Goal: Task Accomplishment & Management: Complete application form

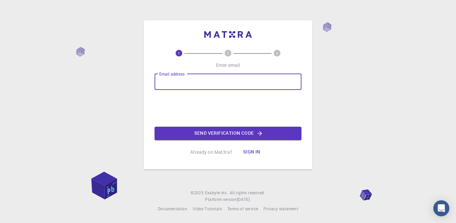
click at [177, 81] on div "Email address Email address" at bounding box center [227, 82] width 147 height 16
drag, startPoint x: 177, startPoint y: 81, endPoint x: 156, endPoint y: 77, distance: 21.3
click at [156, 77] on input "Email address" at bounding box center [227, 82] width 147 height 16
type input "[EMAIL_ADDRESS][DOMAIN_NAME]"
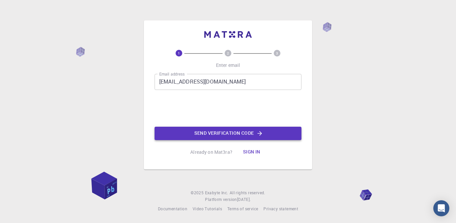
click at [214, 134] on button "Send verification code" at bounding box center [227, 132] width 147 height 13
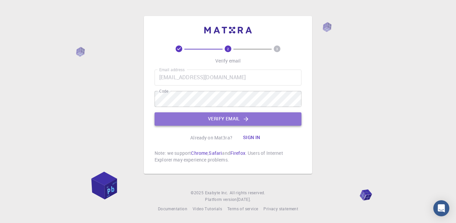
click at [178, 119] on button "Verify email" at bounding box center [227, 118] width 147 height 13
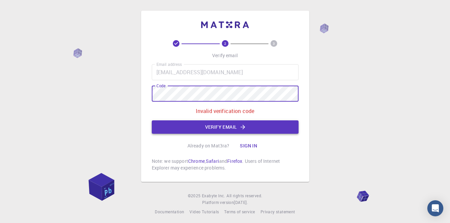
click at [201, 125] on button "Verify email" at bounding box center [225, 126] width 147 height 13
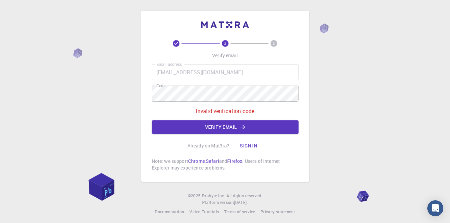
click at [187, 72] on input "hlalislah@yahoo.fr" at bounding box center [225, 72] width 147 height 16
click at [176, 72] on input "hlalislah@yahoo.fr" at bounding box center [225, 72] width 147 height 16
click at [216, 129] on button "Verify email" at bounding box center [225, 126] width 147 height 13
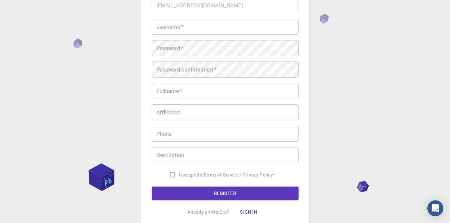
scroll to position [33, 0]
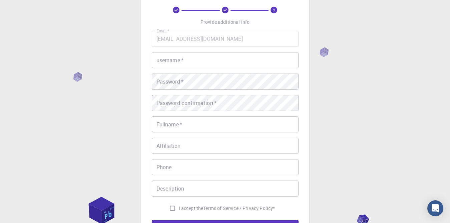
click at [189, 60] on input "username   *" at bounding box center [225, 60] width 147 height 16
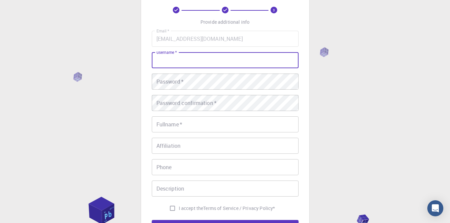
click at [189, 60] on input "username   *" at bounding box center [225, 60] width 147 height 16
type input "slah"
click at [167, 80] on div "Password   * Password   *" at bounding box center [225, 81] width 147 height 16
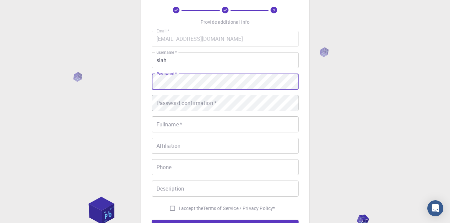
click at [113, 137] on div "3 Provide additional info Email   * hlalislah@yahoo.fr Email   * username   * s…" at bounding box center [225, 137] width 450 height 340
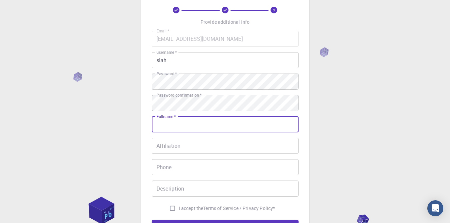
click at [172, 128] on input "Fullname   *" at bounding box center [225, 124] width 147 height 16
type input "Slah Hlali"
type input "29891749"
click at [183, 124] on input "Slah Hlali" at bounding box center [225, 124] width 147 height 16
type input "Slah Hl"
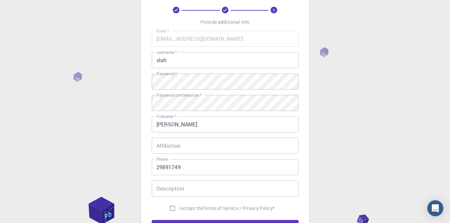
click at [72, 143] on div "3 Provide additional info Email   * hlalislah@yahoo.fr Email   * username   * s…" at bounding box center [225, 137] width 450 height 340
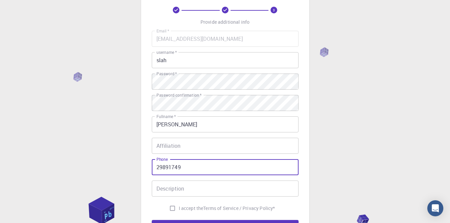
drag, startPoint x: 188, startPoint y: 168, endPoint x: 147, endPoint y: 162, distance: 41.1
click at [147, 162] on div "3 Provide additional info Email   * hlalislah@yahoo.fr Email   * username   * s…" at bounding box center [225, 119] width 168 height 285
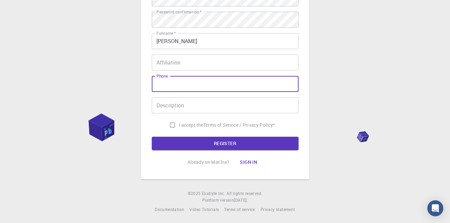
scroll to position [117, 0]
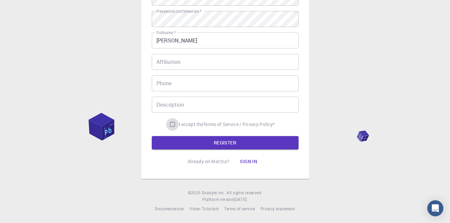
click at [171, 122] on input "I accept the Terms of Service / Privacy Policy *" at bounding box center [172, 124] width 13 height 13
checkbox input "true"
click at [197, 139] on button "REGISTER" at bounding box center [225, 142] width 147 height 13
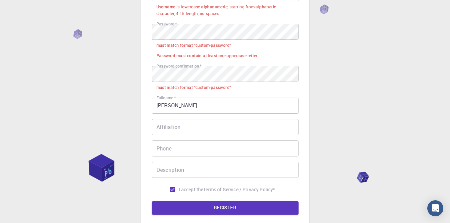
scroll to position [34, 0]
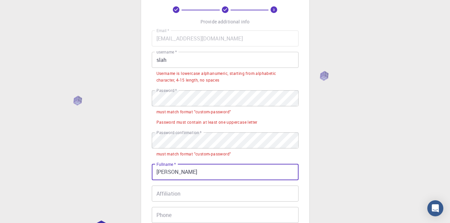
click at [177, 176] on input "Slah Hl" at bounding box center [225, 172] width 147 height 16
type input "Slah Hlali"
type input "29891749"
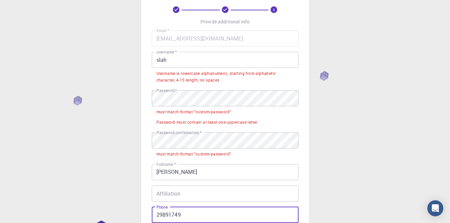
drag, startPoint x: 193, startPoint y: 216, endPoint x: 146, endPoint y: 211, distance: 47.0
click at [146, 211] on div "3 Provide additional info Email   * hlalislah@yahoo.fr Email   * username   * s…" at bounding box center [225, 143] width 168 height 333
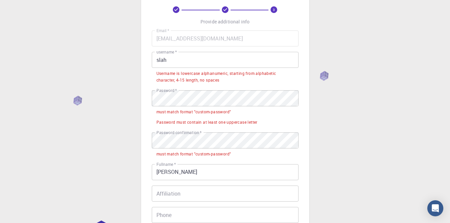
click at [97, 180] on div "3 Provide additional info Email   * hlalislah@yahoo.fr Email   * username   * s…" at bounding box center [225, 159] width 450 height 387
click at [168, 173] on input "Slah Hlali" at bounding box center [225, 172] width 147 height 16
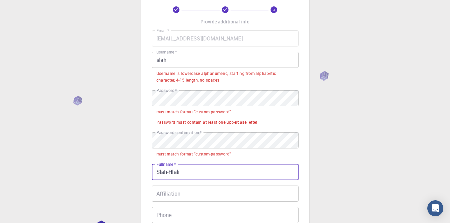
click at [188, 173] on input "Slah-Hlali" at bounding box center [225, 172] width 147 height 16
type input "Slah-Hl"
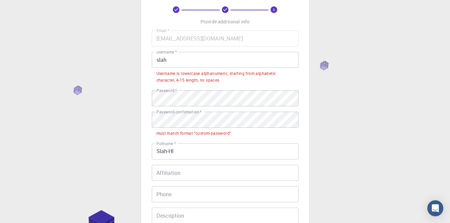
click at [122, 125] on div "3 Provide additional info Email   * hlalislah@yahoo.fr Email   * username   * s…" at bounding box center [225, 149] width 450 height 367
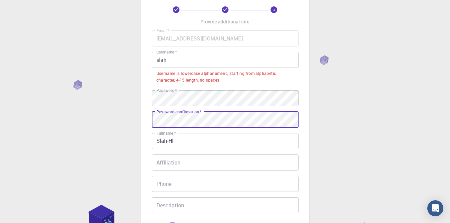
click at [158, 60] on input "slah" at bounding box center [225, 60] width 147 height 16
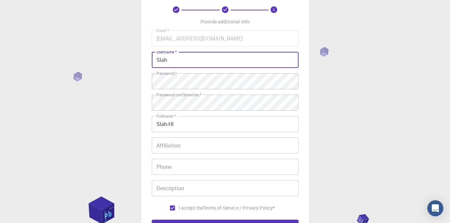
click at [107, 105] on div "3 Provide additional info Email   * hlalislah@yahoo.fr Email   * username   * S…" at bounding box center [225, 136] width 450 height 340
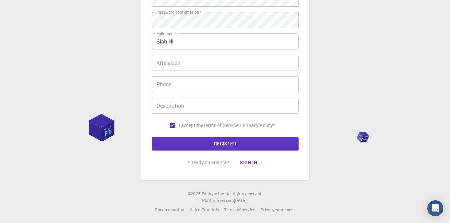
scroll to position [117, 0]
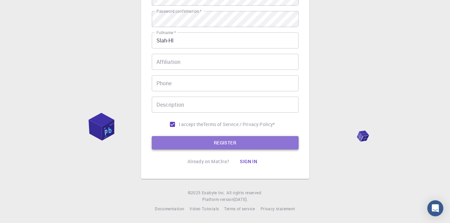
click at [213, 140] on button "REGISTER" at bounding box center [225, 142] width 147 height 13
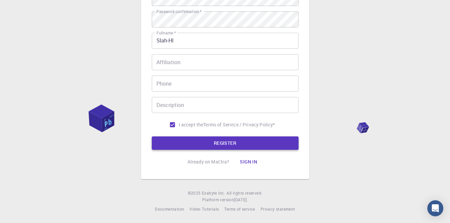
scroll to position [0, 0]
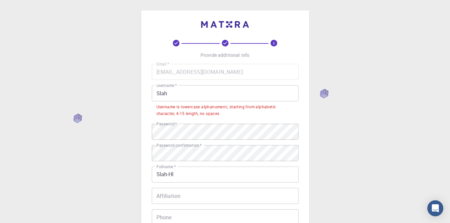
click at [173, 94] on input "Slah" at bounding box center [225, 93] width 147 height 16
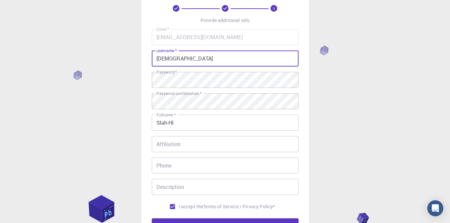
scroll to position [117, 0]
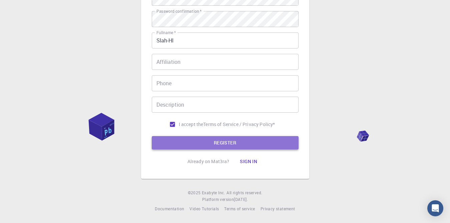
click at [203, 140] on button "REGISTER" at bounding box center [225, 142] width 147 height 13
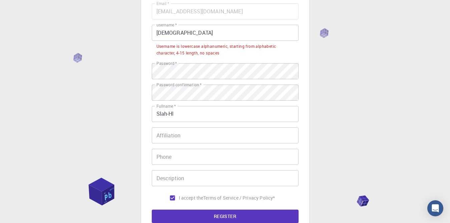
scroll to position [0, 0]
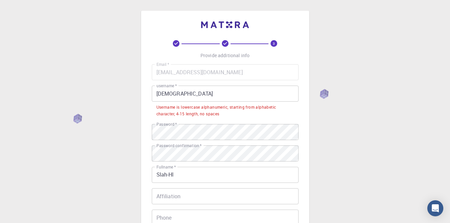
click at [174, 94] on input "Slahh" at bounding box center [225, 93] width 147 height 16
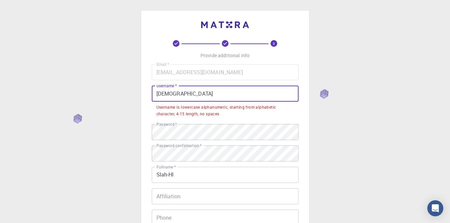
drag, startPoint x: 174, startPoint y: 94, endPoint x: 156, endPoint y: 94, distance: 17.7
click at [156, 94] on input "Slahh" at bounding box center [225, 93] width 147 height 16
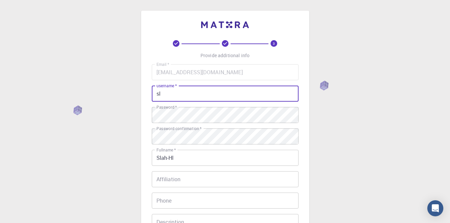
type input "s"
type input "thecapo"
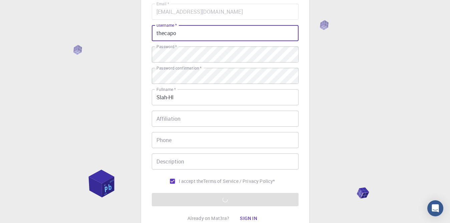
scroll to position [117, 0]
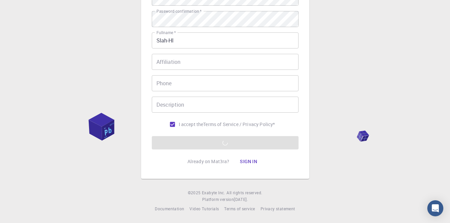
click at [230, 146] on form "Email   * hlalislah@yahoo.fr Email   * username   * thecapo username   * Passwo…" at bounding box center [225, 48] width 147 height 202
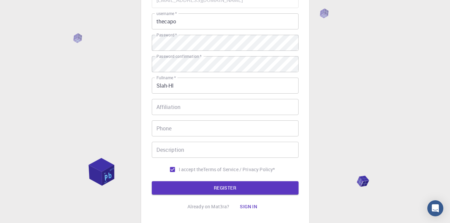
scroll to position [84, 0]
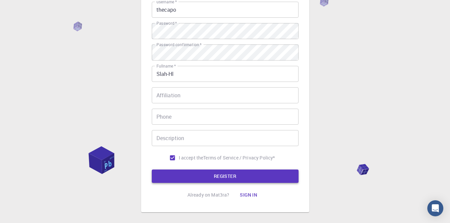
click at [210, 176] on button "REGISTER" at bounding box center [225, 175] width 147 height 13
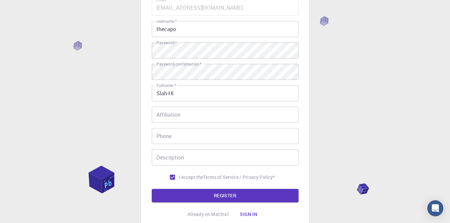
scroll to position [117, 0]
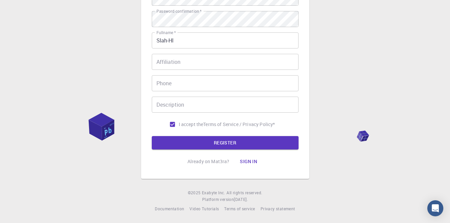
click at [244, 161] on button "Sign in" at bounding box center [249, 160] width 28 height 13
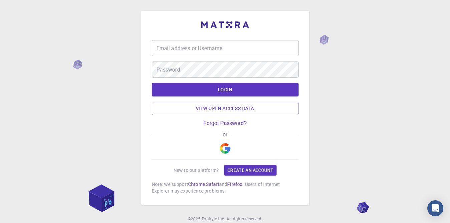
type input "thecapo"
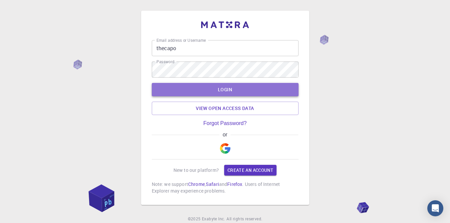
click at [234, 89] on button "LOGIN" at bounding box center [225, 89] width 147 height 13
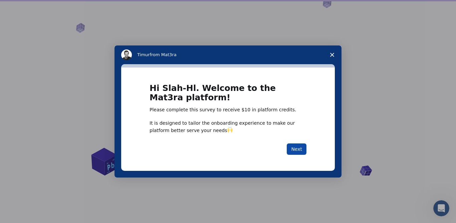
click at [299, 150] on button "Next" at bounding box center [297, 148] width 20 height 11
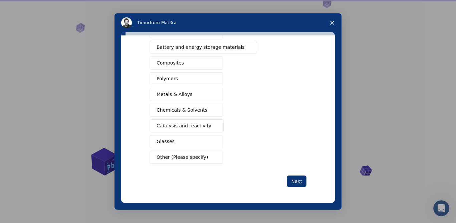
scroll to position [66, 0]
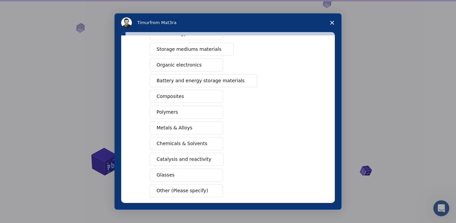
click at [167, 126] on span "Metals & Alloys" at bounding box center [174, 127] width 36 height 7
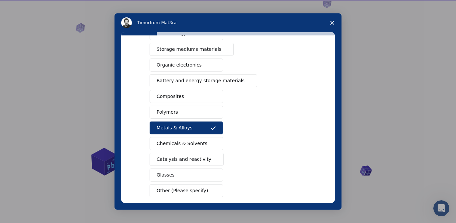
click at [162, 113] on span "Polymers" at bounding box center [166, 111] width 21 height 7
click at [170, 97] on span "Composites" at bounding box center [169, 96] width 27 height 7
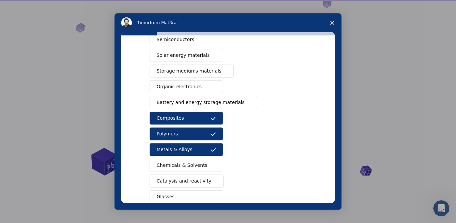
scroll to position [33, 0]
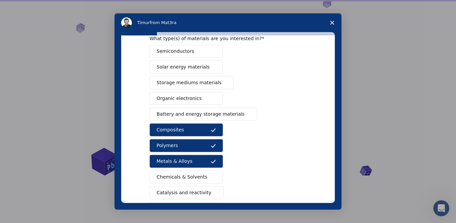
click at [171, 95] on span "Organic electronics" at bounding box center [178, 98] width 45 height 7
click at [171, 68] on span "Solar energy materials" at bounding box center [182, 66] width 53 height 7
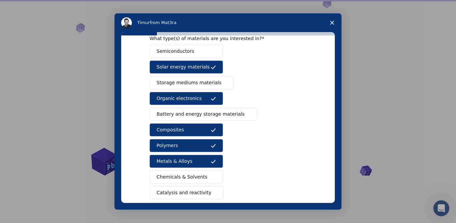
click at [172, 53] on span "Semiconductors" at bounding box center [175, 51] width 38 height 7
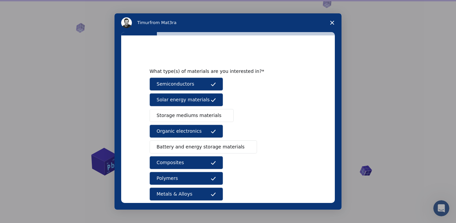
click at [181, 116] on span "Storage mediums materials" at bounding box center [188, 115] width 65 height 7
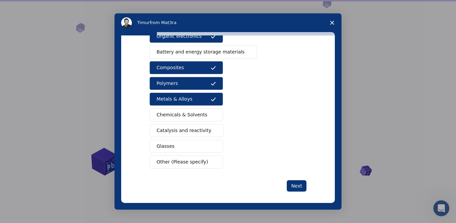
scroll to position [99, 0]
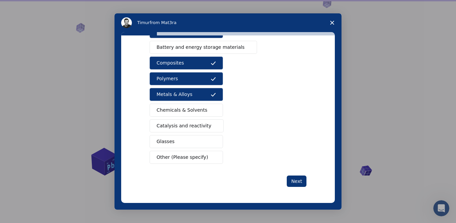
click at [171, 110] on span "Chemicals & Solvents" at bounding box center [181, 109] width 51 height 7
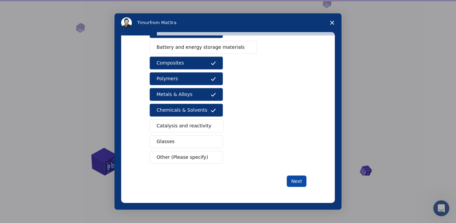
click at [295, 178] on button "Next" at bounding box center [297, 180] width 20 height 11
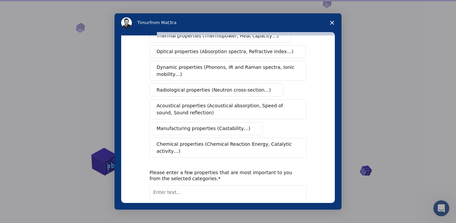
scroll to position [0, 0]
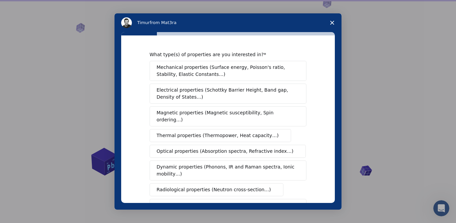
click at [202, 91] on span "Electrical properties (Schottky Barrier Height, Band gap, Density of States…)" at bounding box center [225, 93] width 139 height 14
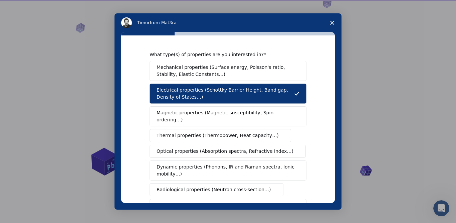
click at [191, 70] on span "Mechanical properties (Surface energy, Poisson's ratio, Stability, Elastic Cons…" at bounding box center [225, 71] width 139 height 14
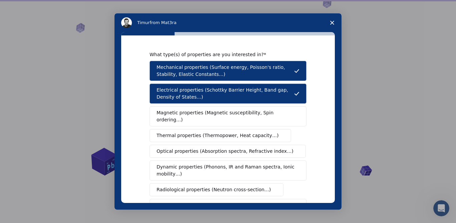
click at [214, 114] on span "Magnetic properties (Magnetic susceptibility, Spin ordering…)" at bounding box center [225, 116] width 138 height 14
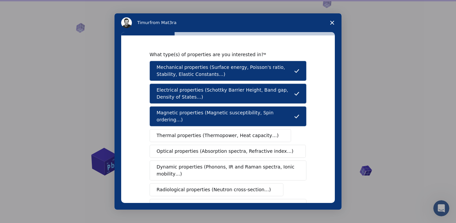
click at [181, 132] on span "Thermal properties (Thermopower, Heat capacity…)" at bounding box center [217, 135] width 122 height 7
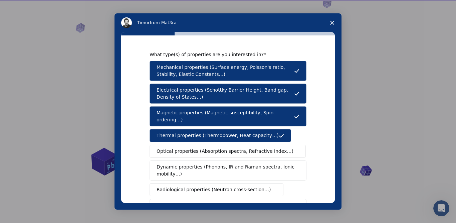
click at [194, 147] on span "Optical properties (Absorption spectra, Refractive index…)" at bounding box center [224, 150] width 137 height 7
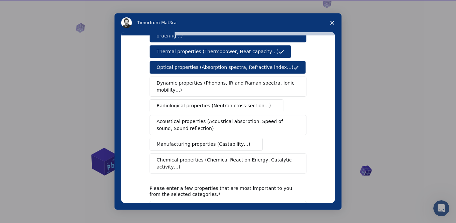
scroll to position [133, 0]
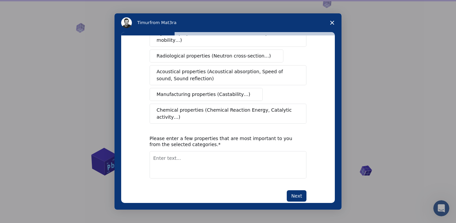
click at [213, 106] on span "Chemical properties (Chemical Reaction Energy, Catalytic activity…)" at bounding box center [225, 113] width 138 height 14
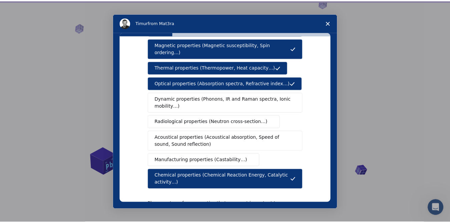
scroll to position [67, 0]
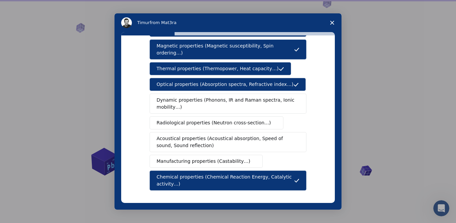
click at [180, 99] on span "Dynamic properties (Phonons, IR and Raman spectra, Ionic mobility…)" at bounding box center [225, 103] width 138 height 14
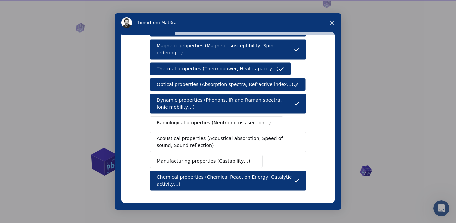
click at [194, 119] on span "Radiological properties (Neutron cross-section…)" at bounding box center [213, 122] width 114 height 7
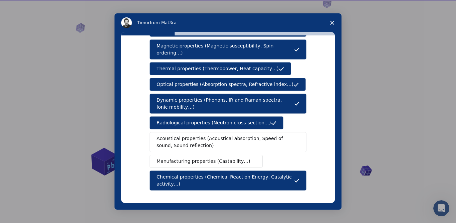
click at [200, 135] on span "Acoustical properties (Acoustical absorption, Speed of sound, Sound reflection)" at bounding box center [225, 142] width 139 height 14
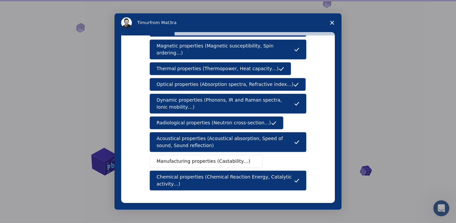
click at [195, 157] on span "Manufacturing properties (Castability…)" at bounding box center [203, 160] width 94 height 7
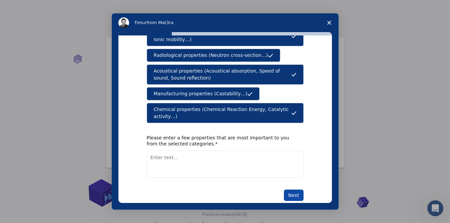
scroll to position [15, 0]
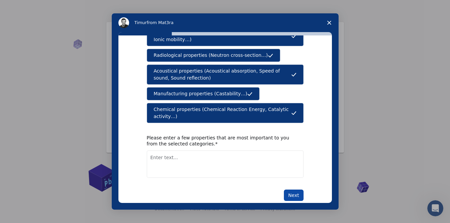
click at [294, 189] on button "Next" at bounding box center [294, 194] width 20 height 11
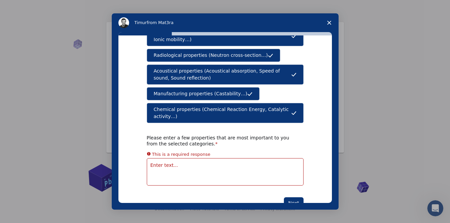
click at [175, 158] on textarea "Enter text..." at bounding box center [225, 171] width 157 height 27
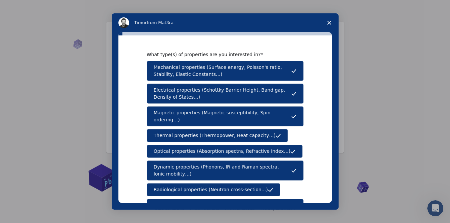
drag, startPoint x: 155, startPoint y: 90, endPoint x: 125, endPoint y: 126, distance: 47.6
click at [124, 126] on div "What type(s) of properties are you interested in? Mechanical properties (Surfac…" at bounding box center [224, 118] width 213 height 167
drag, startPoint x: 152, startPoint y: 89, endPoint x: 180, endPoint y: 99, distance: 29.4
click at [180, 99] on button "Electrical properties (Schottky Barrier Height, Band gap, Density of States…)" at bounding box center [225, 93] width 157 height 20
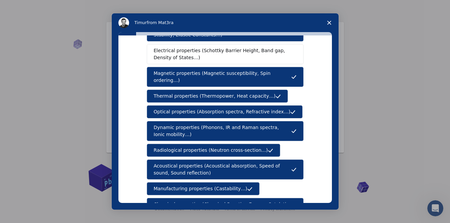
scroll to position [134, 0]
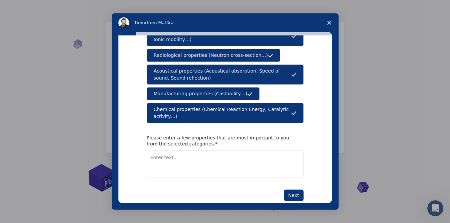
click at [178, 150] on textarea "Enter text..." at bounding box center [225, 163] width 157 height 27
type textarea "electrical properties"
click at [297, 189] on button "Next" at bounding box center [294, 194] width 20 height 11
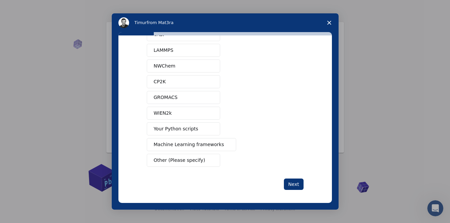
scroll to position [51, 0]
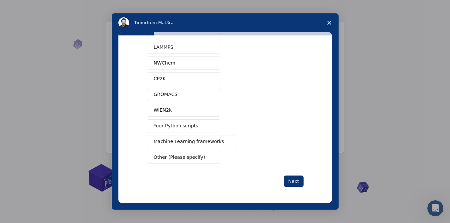
click at [186, 137] on button "Machine Learning frameworks" at bounding box center [192, 141] width 90 height 13
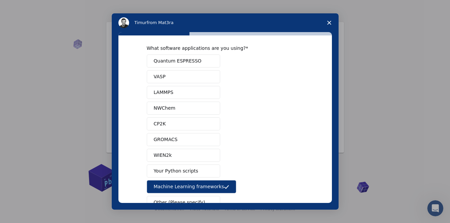
scroll to position [0, 0]
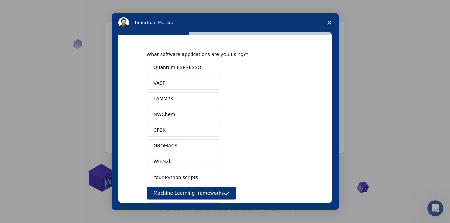
click at [178, 65] on span "Quantum ESPRESSO" at bounding box center [178, 67] width 48 height 7
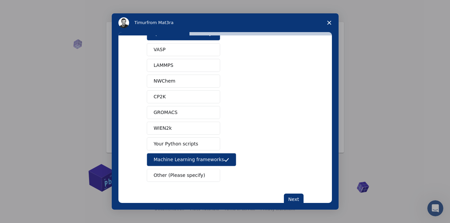
click at [180, 161] on span "Machine Learning frameworks" at bounding box center [189, 159] width 70 height 7
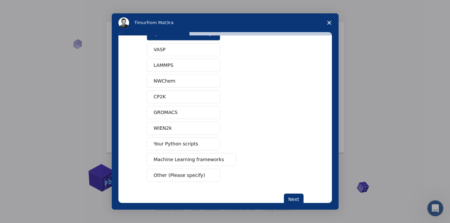
click at [192, 157] on span "Machine Learning frameworks" at bounding box center [189, 159] width 70 height 7
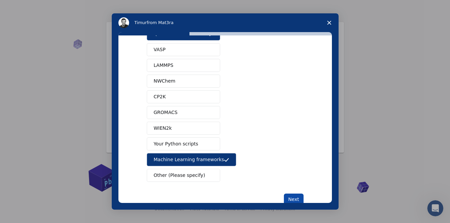
click at [295, 196] on button "Next" at bounding box center [294, 198] width 20 height 11
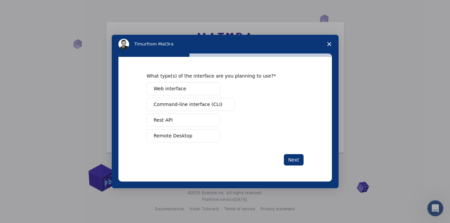
scroll to position [0, 0]
click at [169, 88] on span "Web interface" at bounding box center [170, 88] width 32 height 7
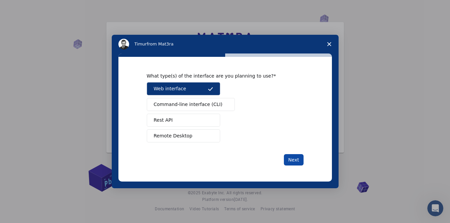
click at [293, 159] on button "Next" at bounding box center [294, 159] width 20 height 11
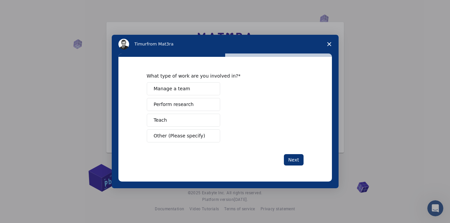
click at [190, 105] on button "Perform research" at bounding box center [183, 104] width 73 height 13
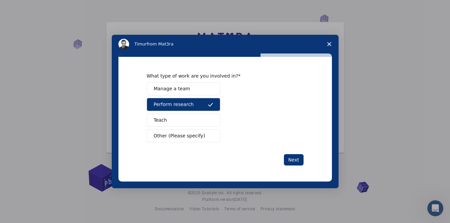
click at [183, 119] on button "Teach" at bounding box center [183, 119] width 73 height 13
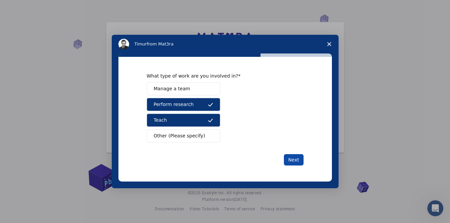
click at [300, 160] on button "Next" at bounding box center [294, 159] width 20 height 11
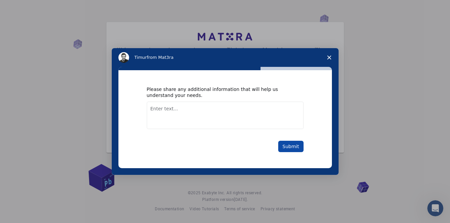
click at [290, 147] on button "Submit" at bounding box center [290, 145] width 25 height 11
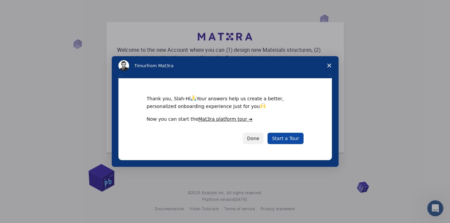
click at [282, 139] on link "Start a Tour" at bounding box center [286, 137] width 36 height 11
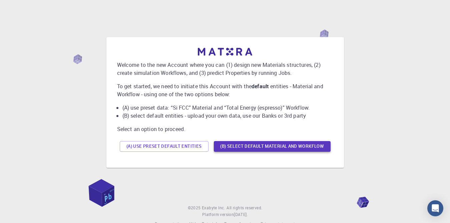
click at [241, 142] on button "(B) Select default material and workflow" at bounding box center [272, 146] width 117 height 11
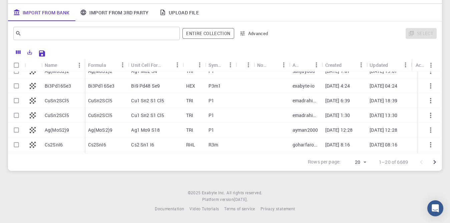
scroll to position [212, 0]
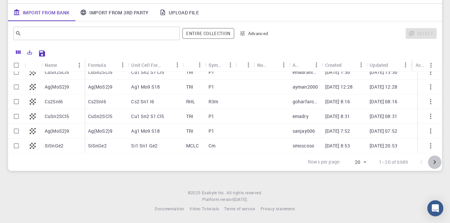
click at [434, 161] on icon "Go to next page" at bounding box center [435, 162] width 8 height 8
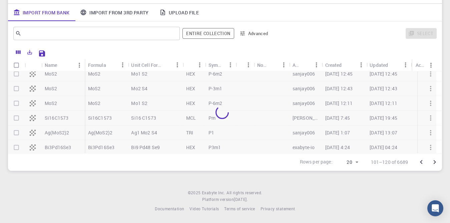
scroll to position [142, 0]
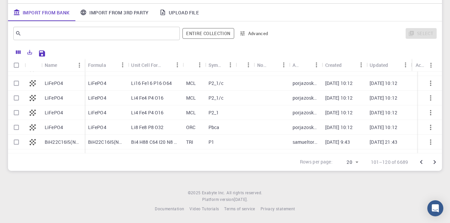
click at [433, 163] on icon "Go to next page" at bounding box center [435, 162] width 8 height 8
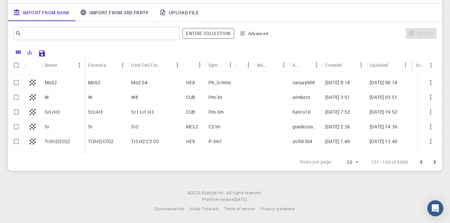
scroll to position [212, 0]
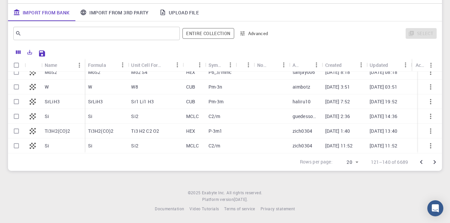
click at [434, 163] on icon "Go to next page" at bounding box center [435, 162] width 8 height 8
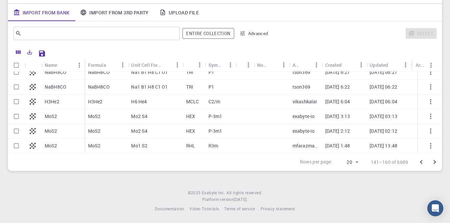
click at [434, 161] on icon "Go to next page" at bounding box center [435, 162] width 8 height 8
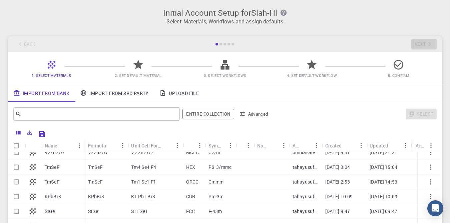
scroll to position [33, 0]
